Goal: Navigation & Orientation: Find specific page/section

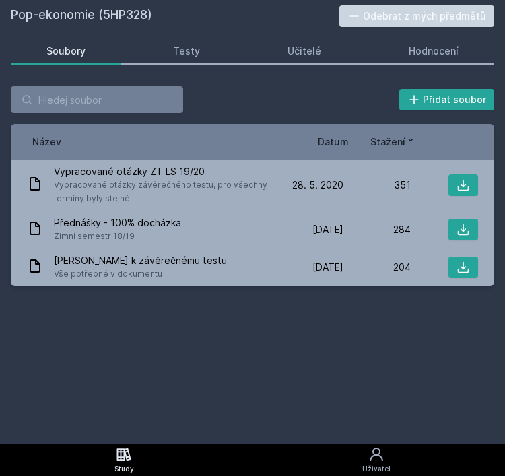
click at [94, 14] on h2 "Pop-ekonomie (5HP328)" at bounding box center [175, 16] width 328 height 22
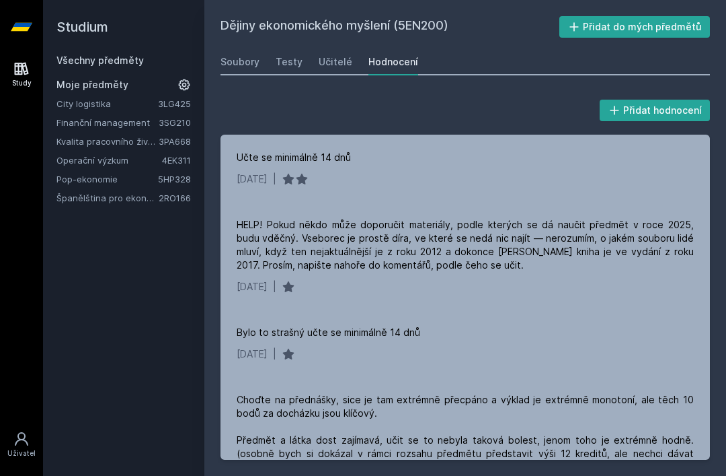
click at [141, 199] on link "Španělština pro ekonomy - středně pokročilá úroveň 2 (B1)" at bounding box center [108, 197] width 102 height 13
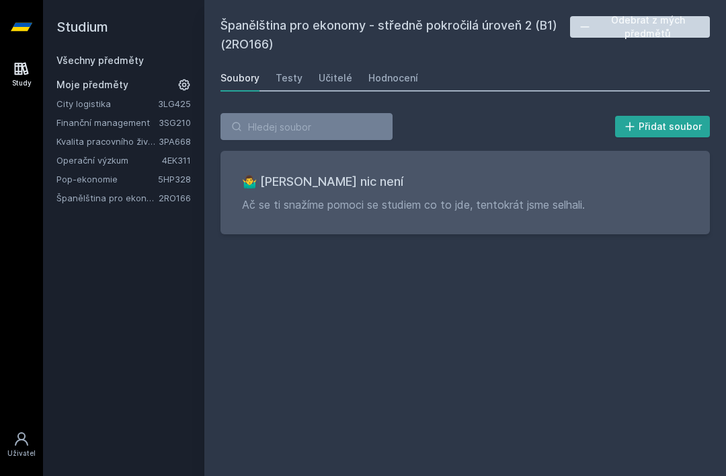
click at [359, 70] on link "Hodnocení" at bounding box center [394, 78] width 50 height 27
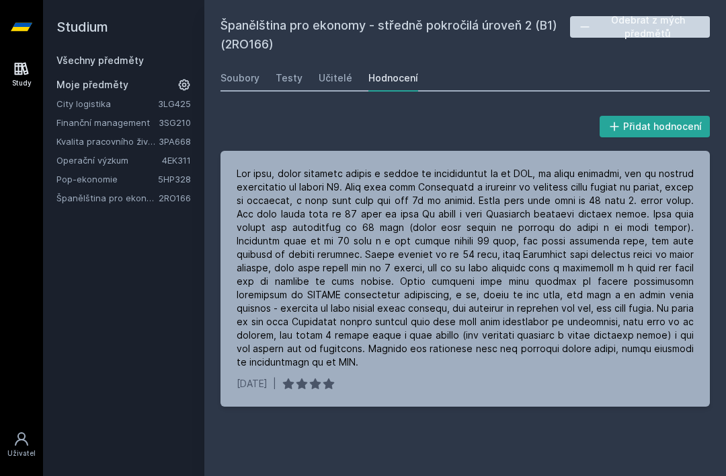
click at [337, 81] on div "Učitelé" at bounding box center [336, 77] width 34 height 13
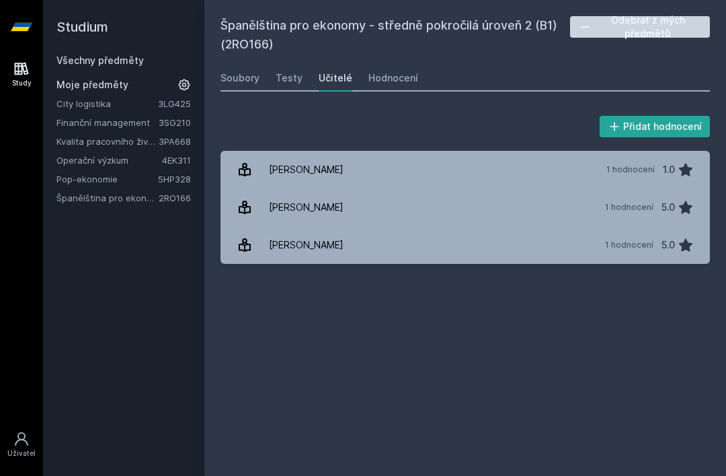
click at [299, 71] on link "Testy" at bounding box center [289, 78] width 27 height 27
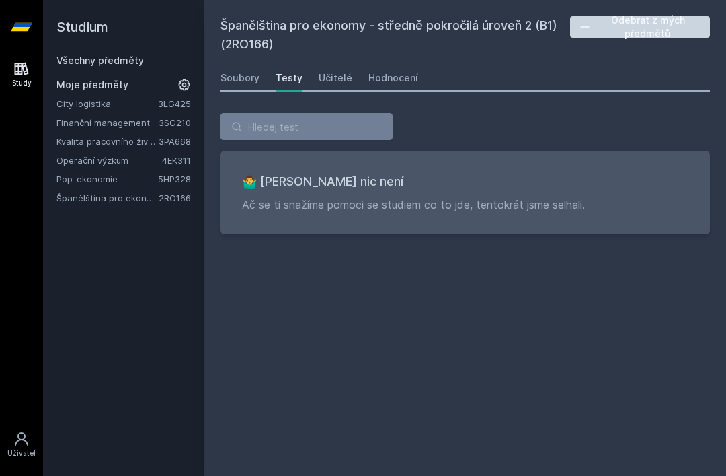
click at [258, 73] on div "Soubory" at bounding box center [240, 77] width 39 height 13
